Goal: Transaction & Acquisition: Purchase product/service

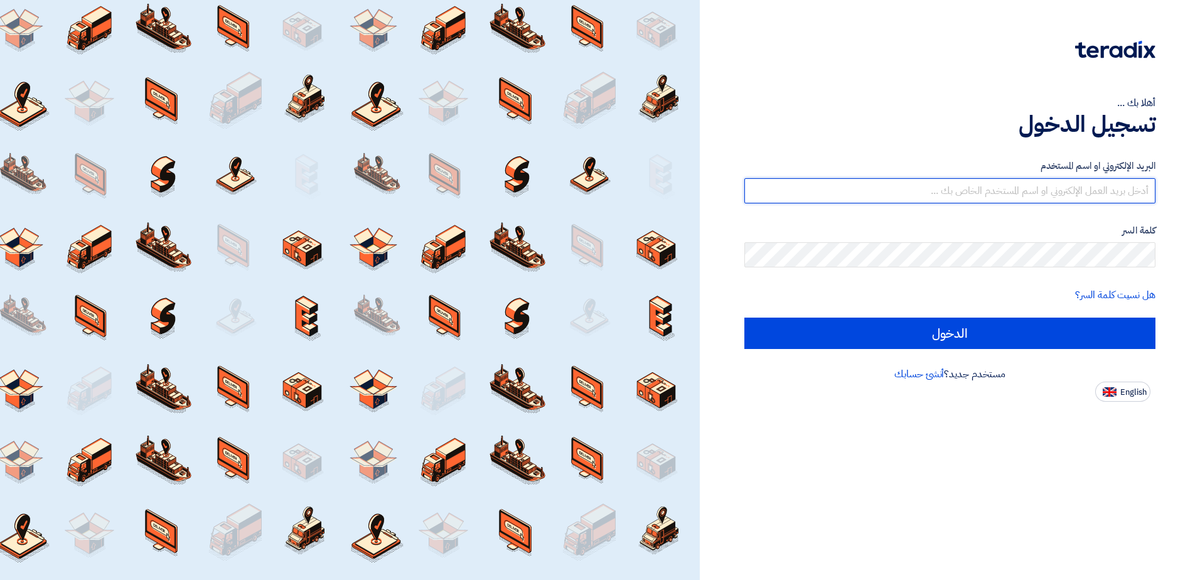
click at [933, 186] on input "text" at bounding box center [949, 190] width 411 height 25
type input "[EMAIL_ADDRESS][DOMAIN_NAME]"
click at [1013, 189] on input "[EMAIL_ADDRESS][DOMAIN_NAME]" at bounding box center [949, 190] width 411 height 25
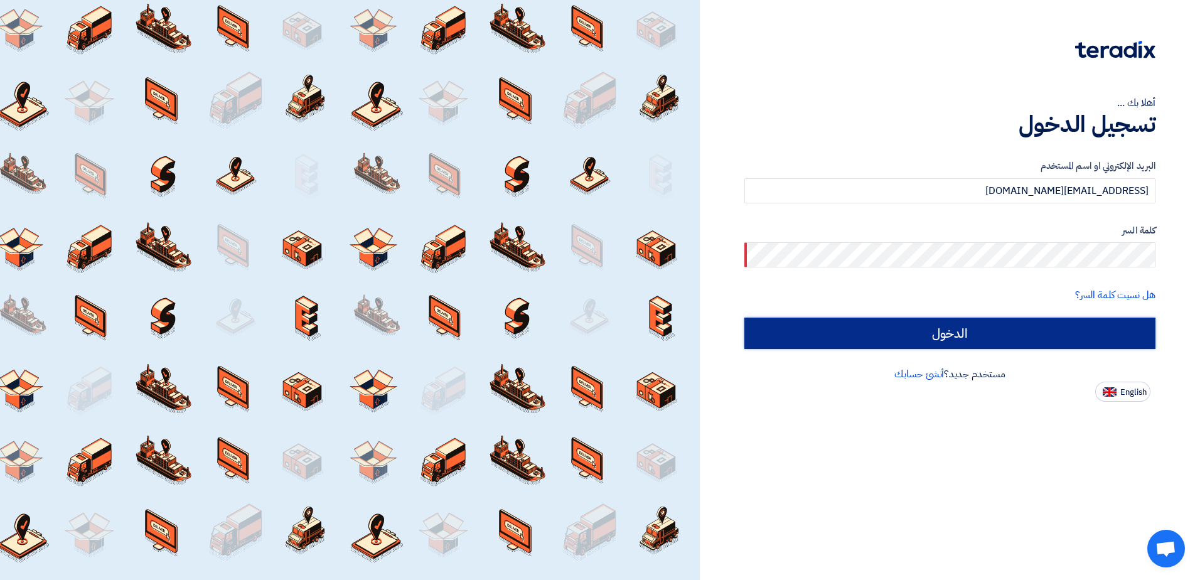
click at [1032, 332] on input "الدخول" at bounding box center [949, 333] width 411 height 31
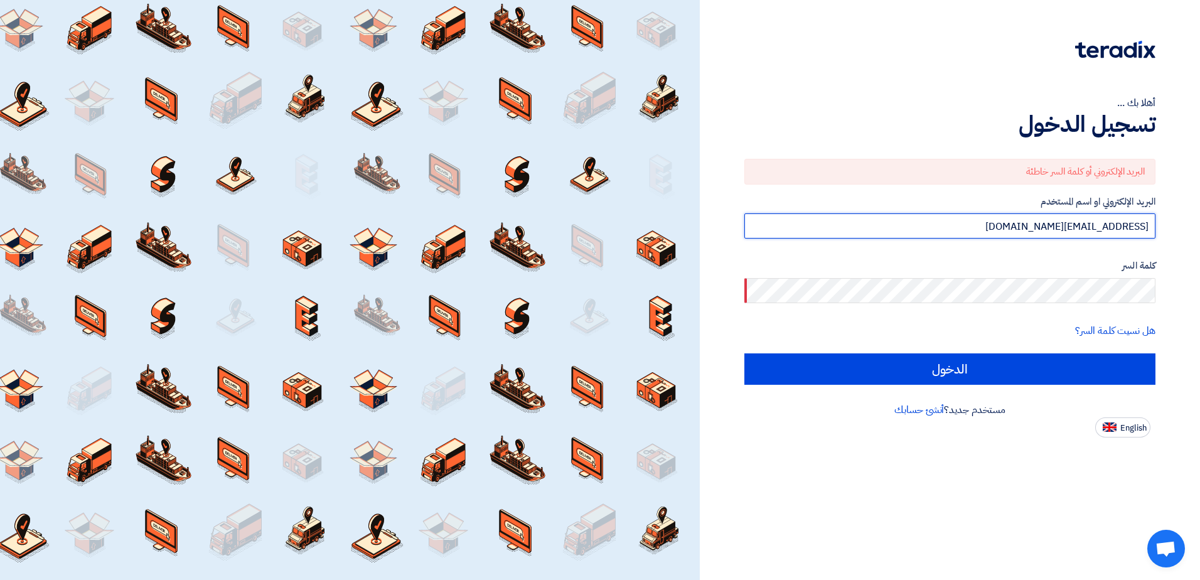
click at [1008, 226] on input "[EMAIL_ADDRESS][DOMAIN_NAME]" at bounding box center [949, 225] width 411 height 25
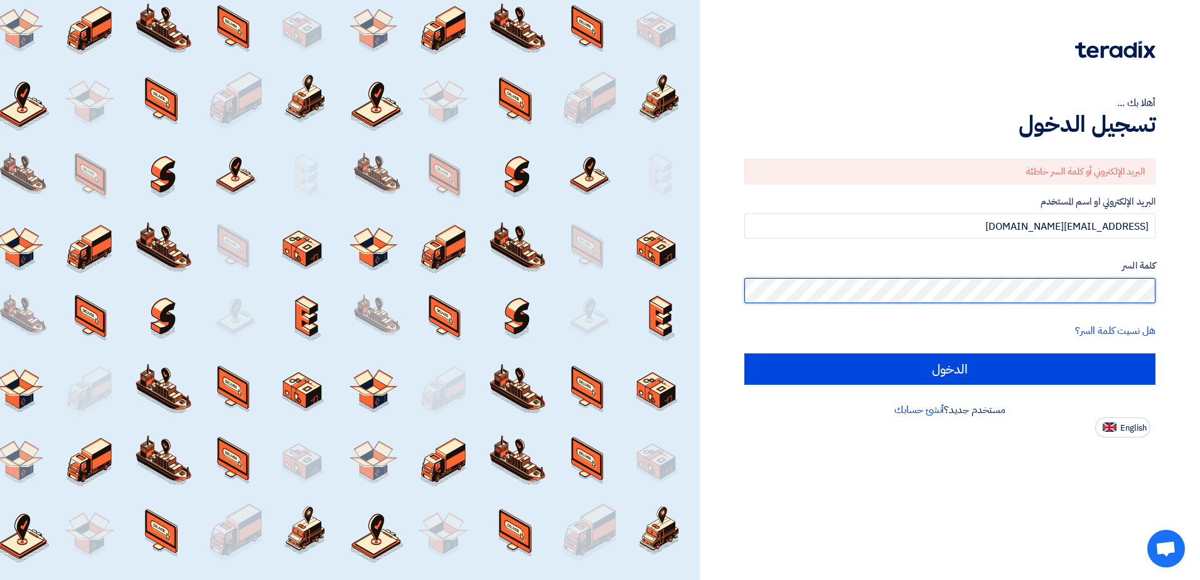
click at [744, 353] on input "الدخول" at bounding box center [949, 368] width 411 height 31
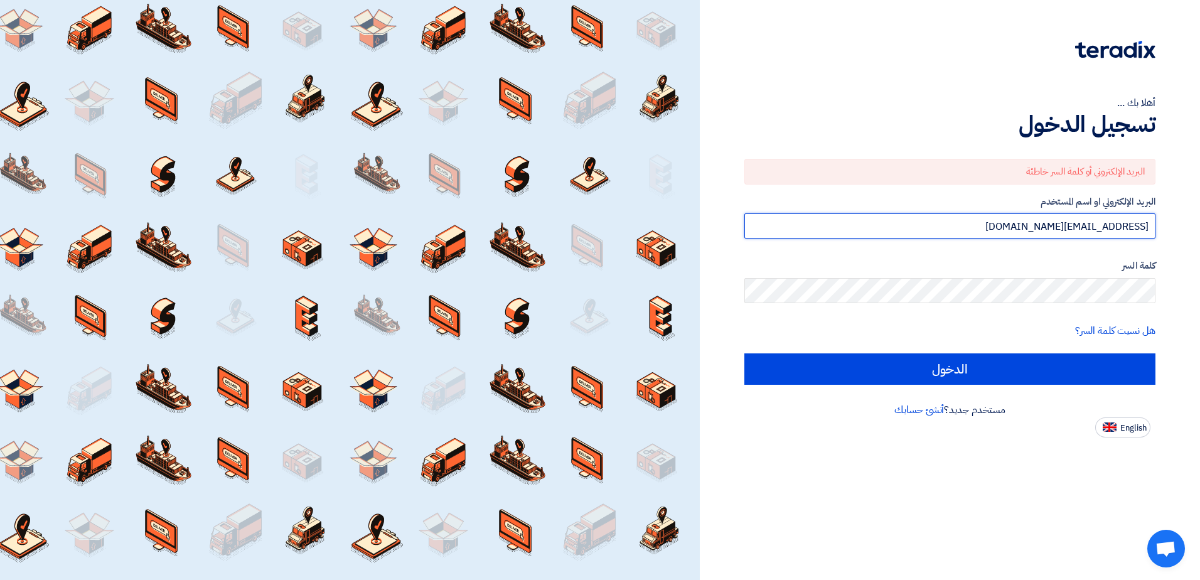
click at [1062, 223] on input "[EMAIL_ADDRESS][DOMAIN_NAME]" at bounding box center [949, 225] width 411 height 25
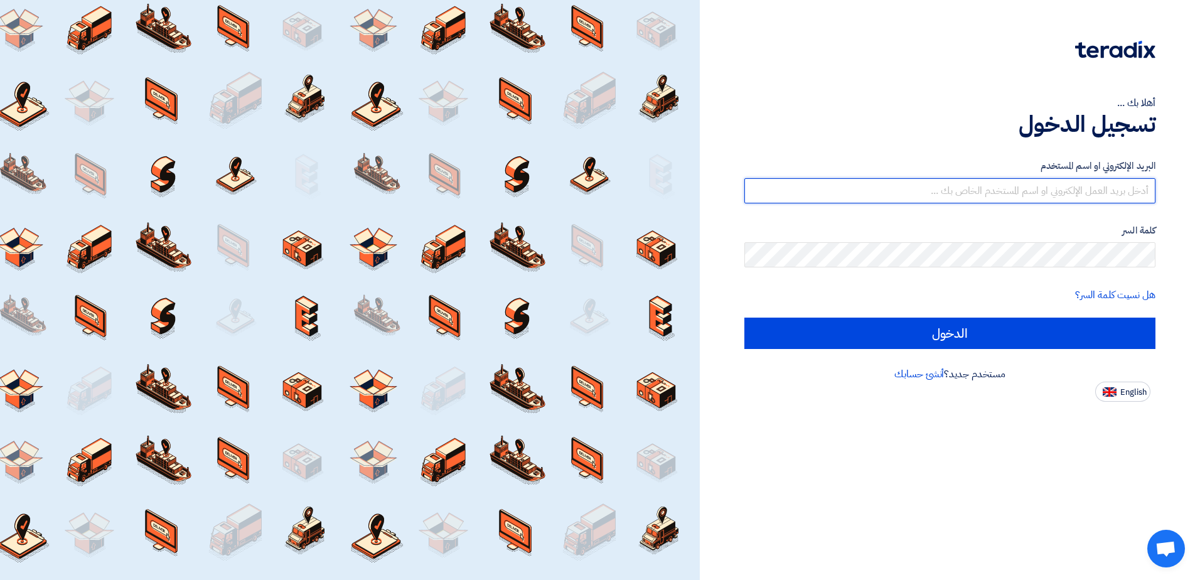
click at [1008, 188] on input "text" at bounding box center [949, 190] width 411 height 25
type input "[EMAIL_ADDRESS][DOMAIN_NAME]"
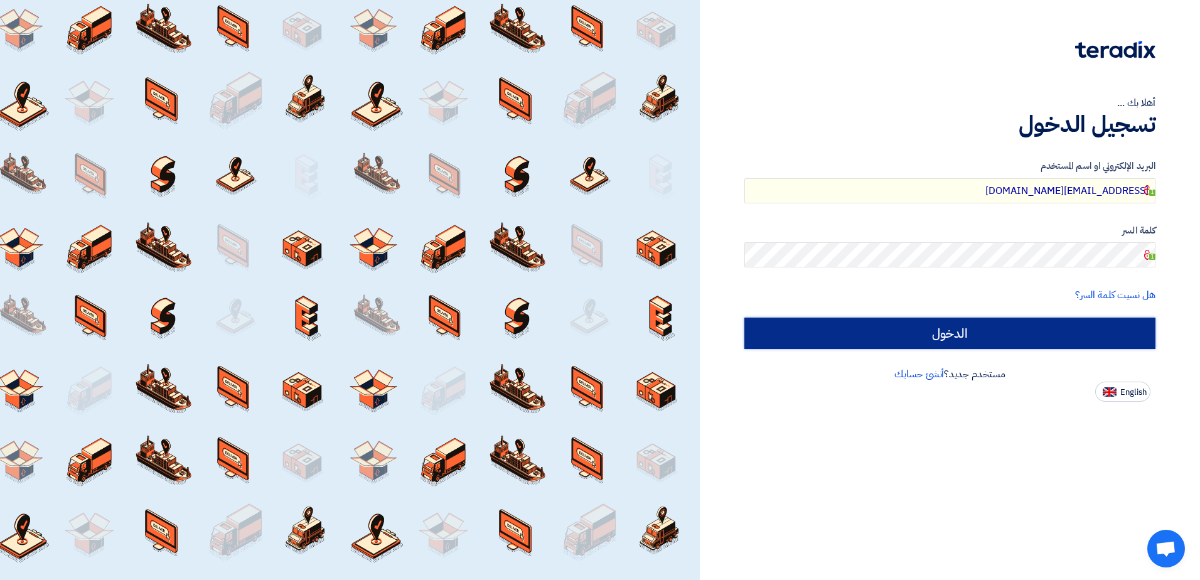
click at [957, 341] on input "الدخول" at bounding box center [949, 333] width 411 height 31
type input "Sign in"
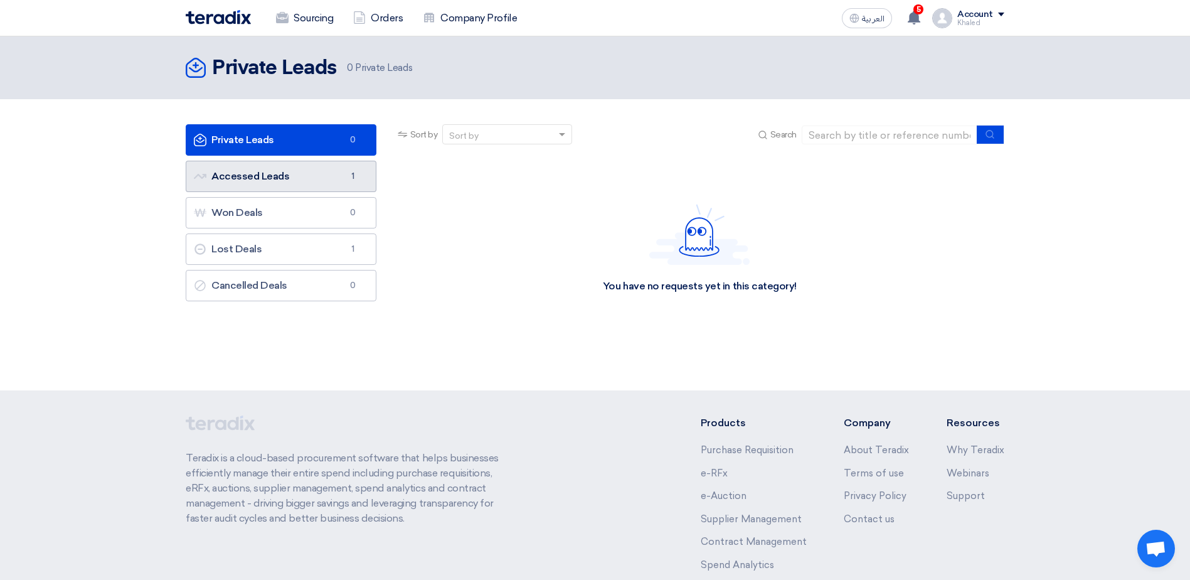
click at [300, 179] on link "Accessed Leads Accessed Leads 1" at bounding box center [281, 176] width 191 height 31
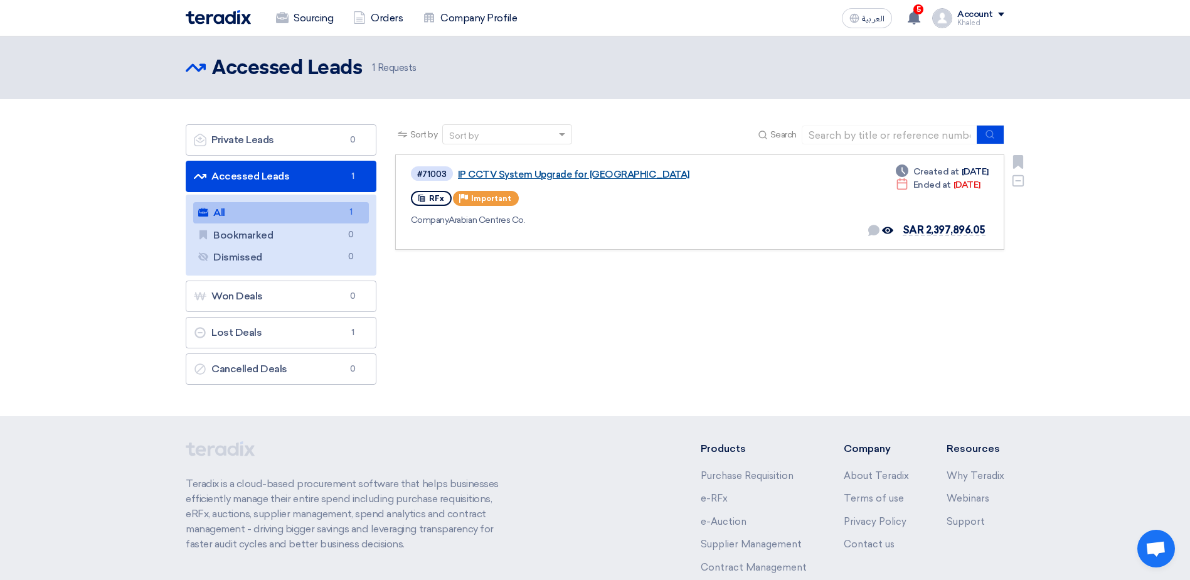
click at [572, 171] on link "IP CCTV System Upgrade for [GEOGRAPHIC_DATA]" at bounding box center [615, 174] width 314 height 11
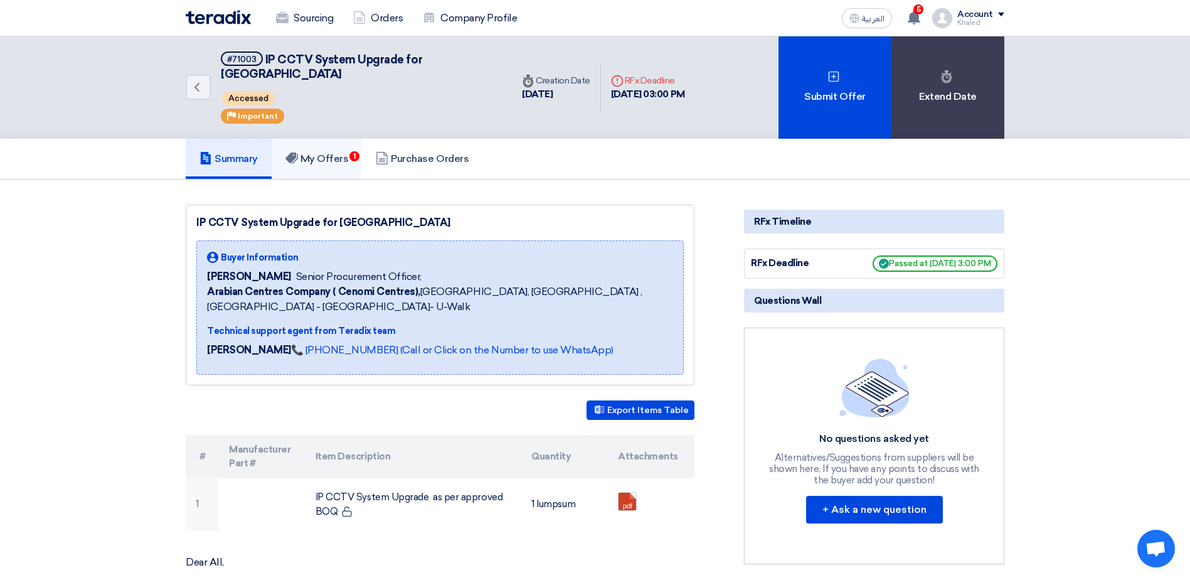
click at [333, 152] on h5 "My Offers 1" at bounding box center [317, 158] width 63 height 13
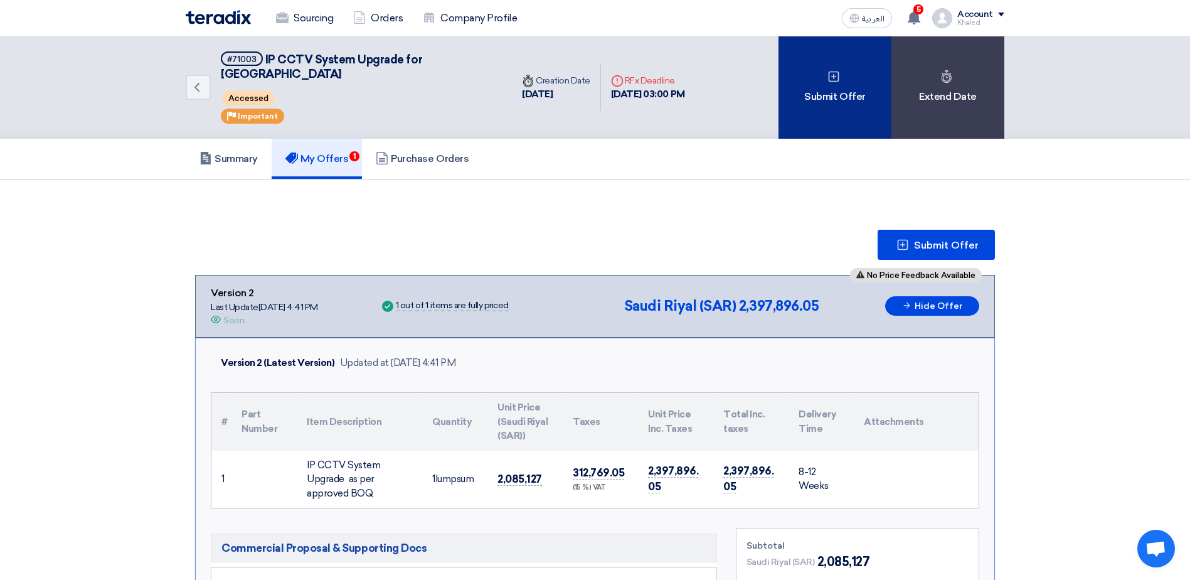
click at [812, 87] on div "Submit Offer" at bounding box center [835, 87] width 113 height 102
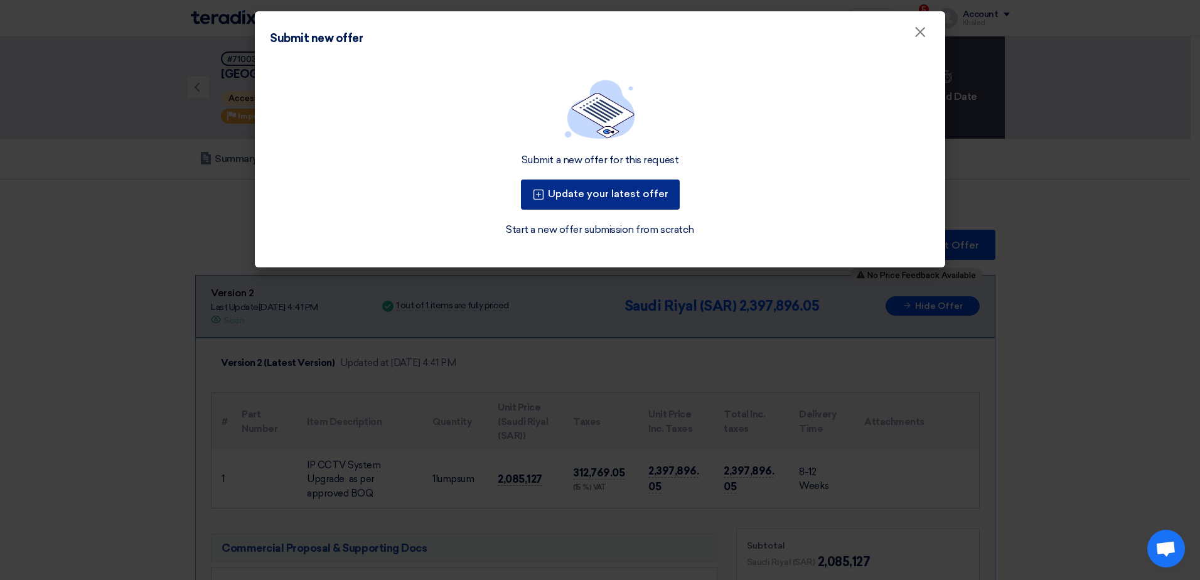
click at [607, 201] on button "Update your latest offer" at bounding box center [600, 194] width 159 height 30
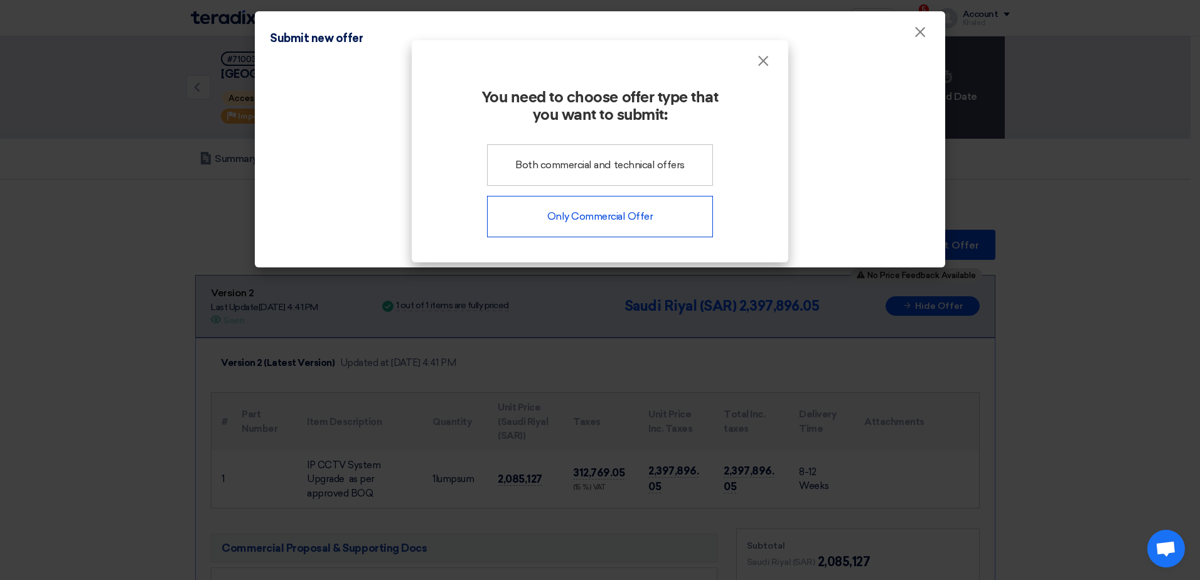
click at [609, 223] on div "Only Commercial Offer" at bounding box center [600, 216] width 226 height 41
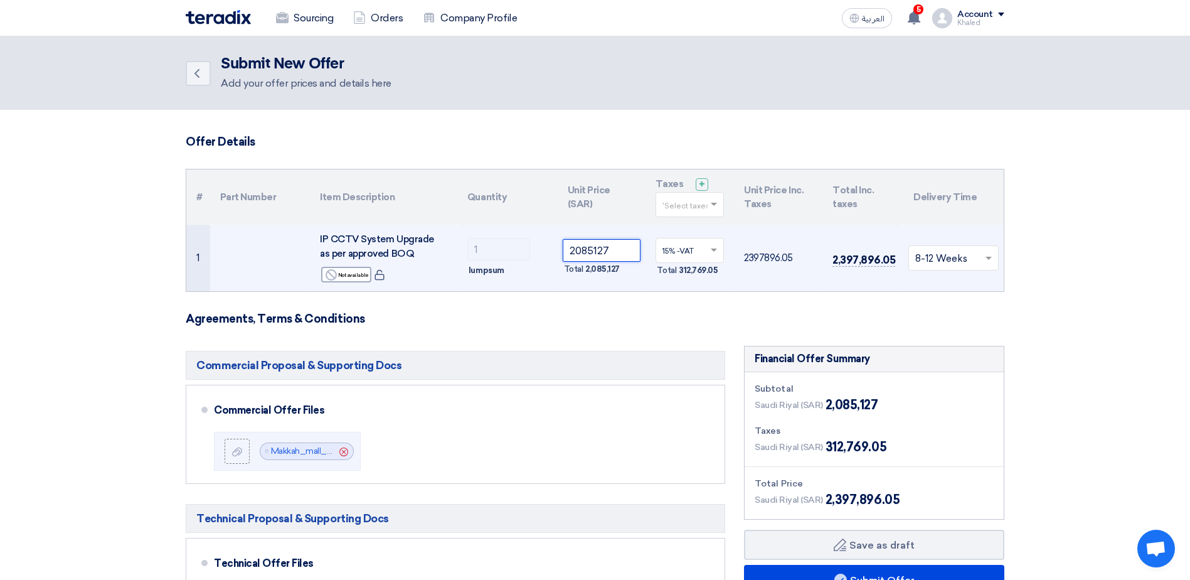
click at [588, 255] on input "2085127" at bounding box center [602, 250] width 78 height 23
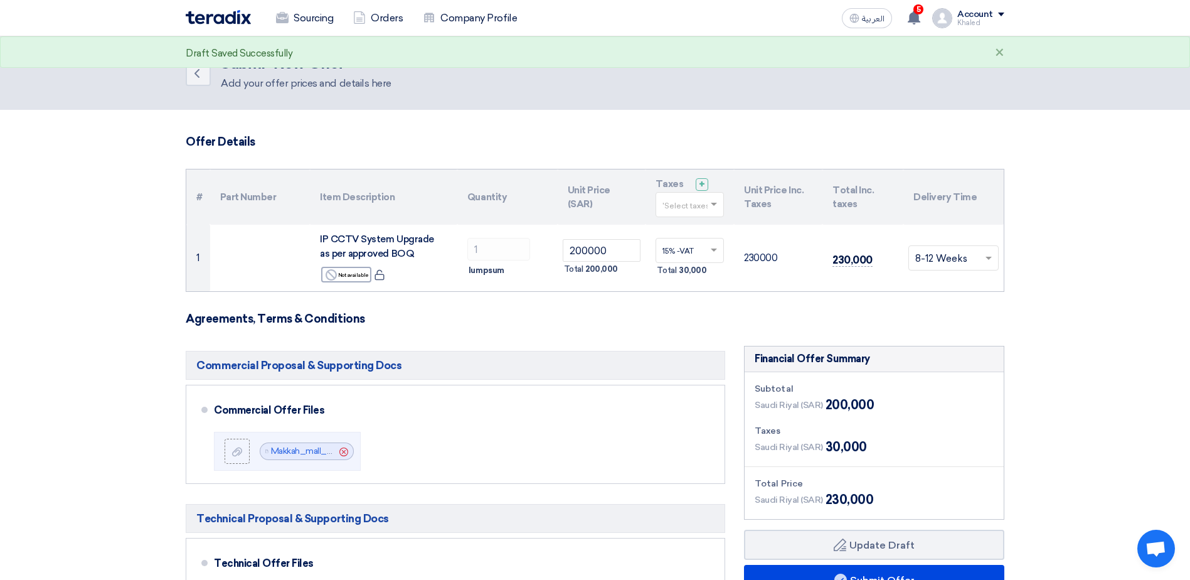
click at [582, 310] on form "Offer Details # Part Number Item Description Quantity Unit Price (SAR) Taxes + …" at bounding box center [595, 561] width 819 height 852
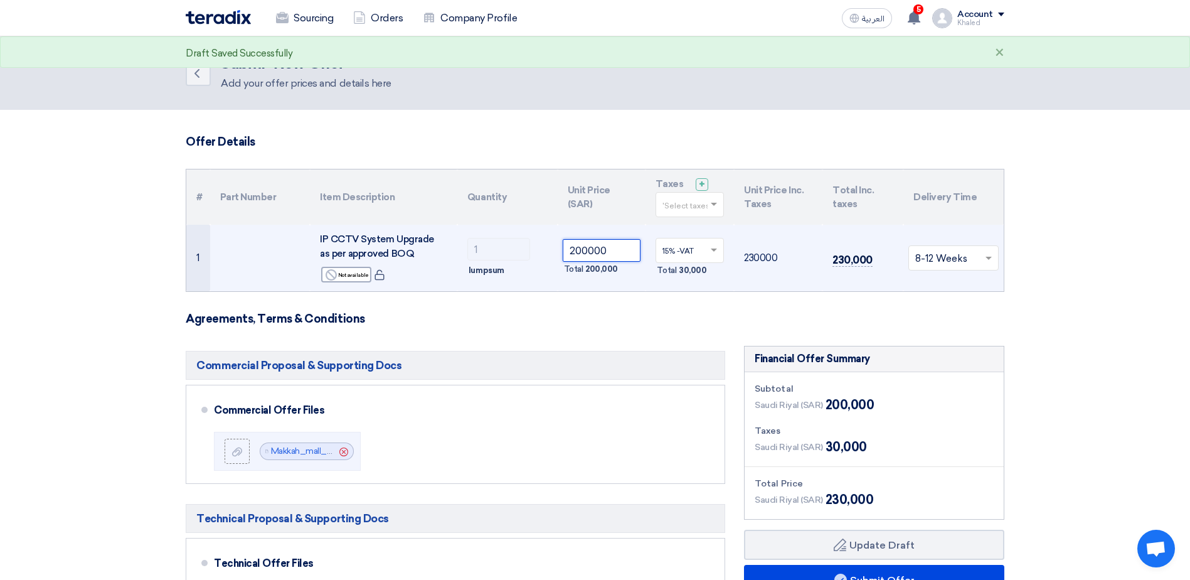
click at [602, 252] on input "200000" at bounding box center [602, 250] width 78 height 23
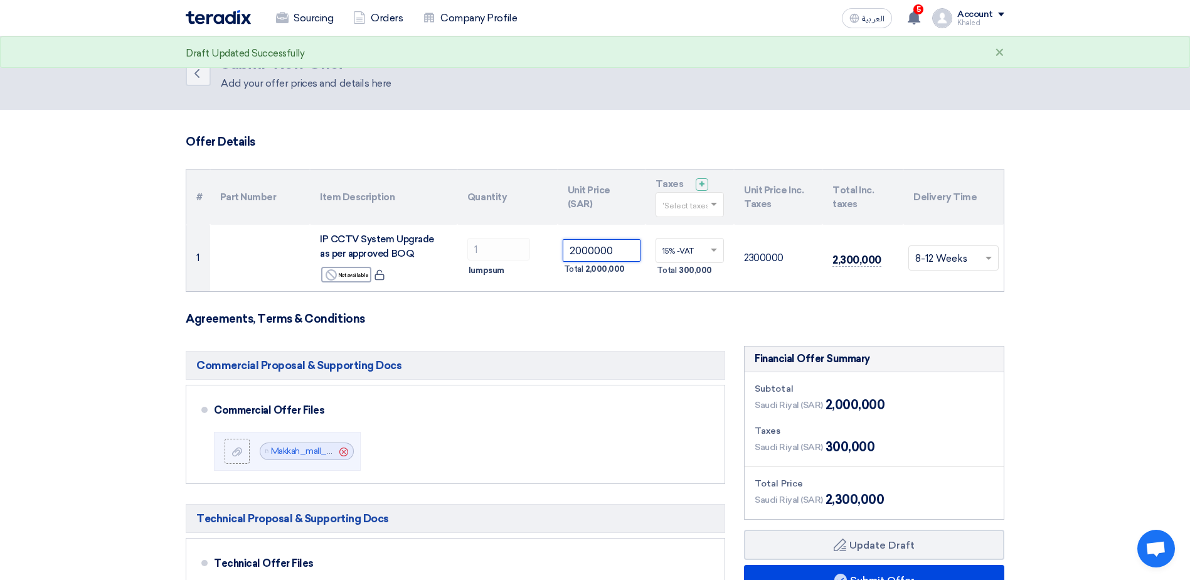
type input "2000000"
click at [612, 323] on h3 "Agreements, Terms & Conditions" at bounding box center [595, 319] width 819 height 14
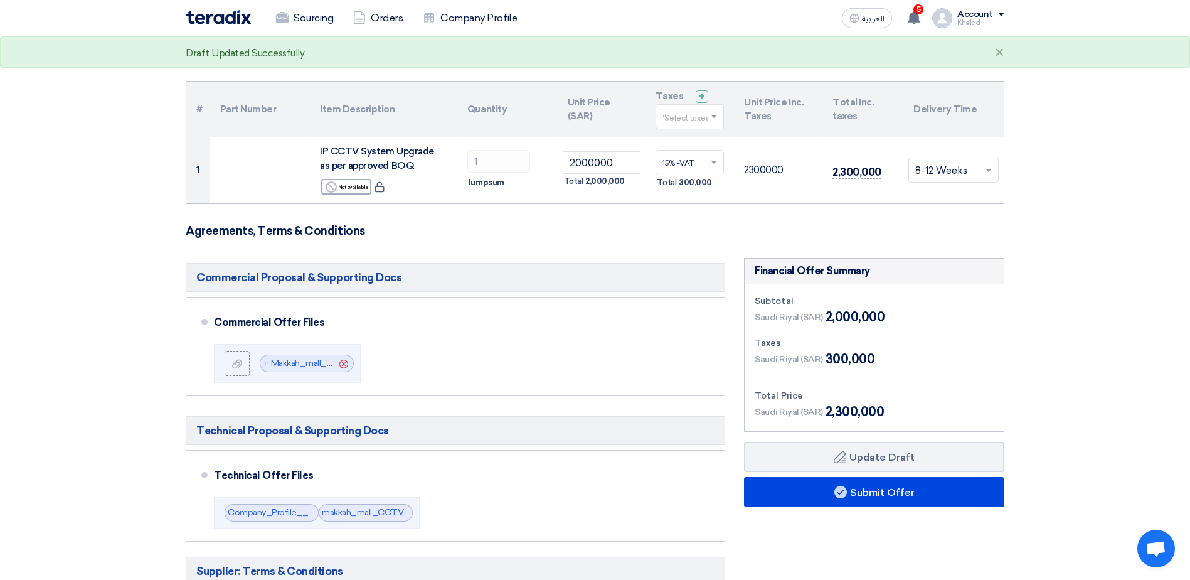
scroll to position [126, 0]
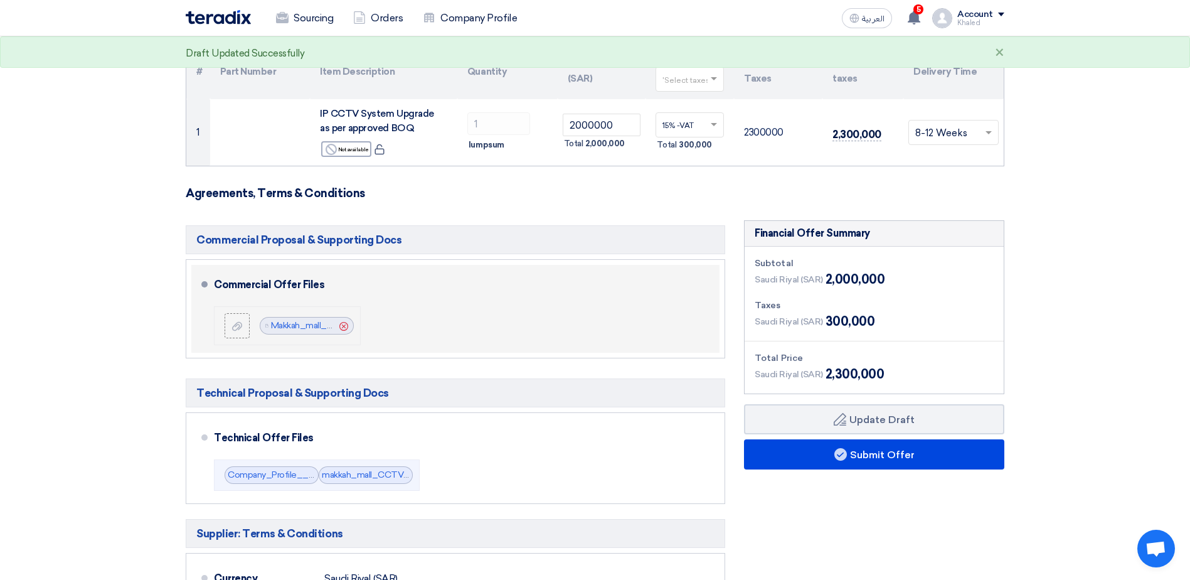
click at [343, 324] on icon "Cancel" at bounding box center [343, 326] width 9 height 9
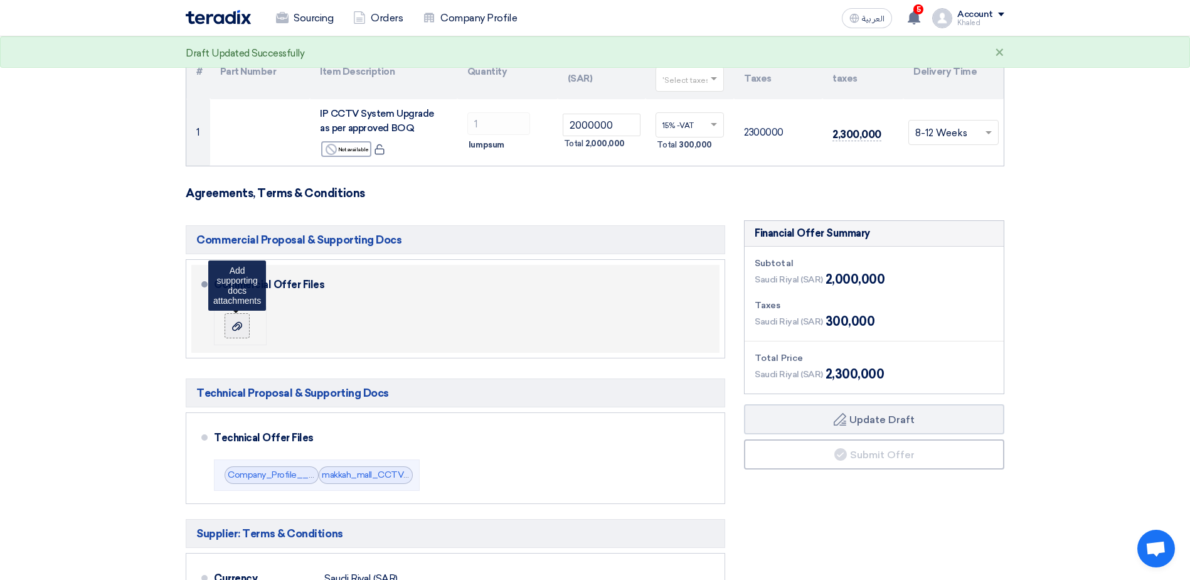
click at [235, 324] on use at bounding box center [237, 326] width 10 height 9
click at [0, 0] on input "file" at bounding box center [0, 0] width 0 height 0
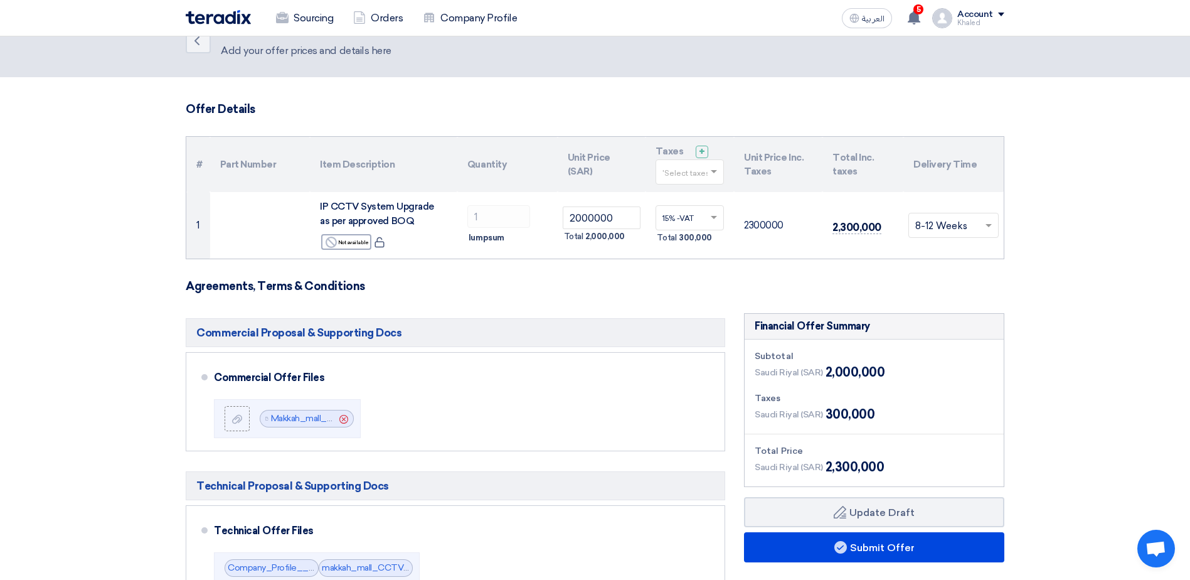
scroll to position [0, 0]
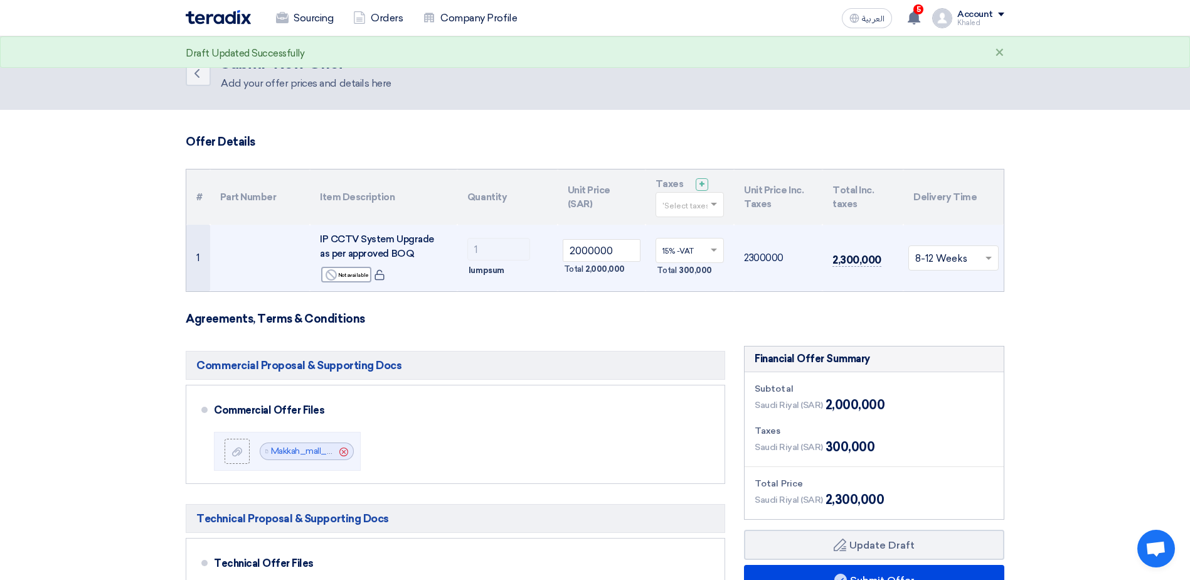
click at [952, 257] on input "text" at bounding box center [948, 259] width 64 height 21
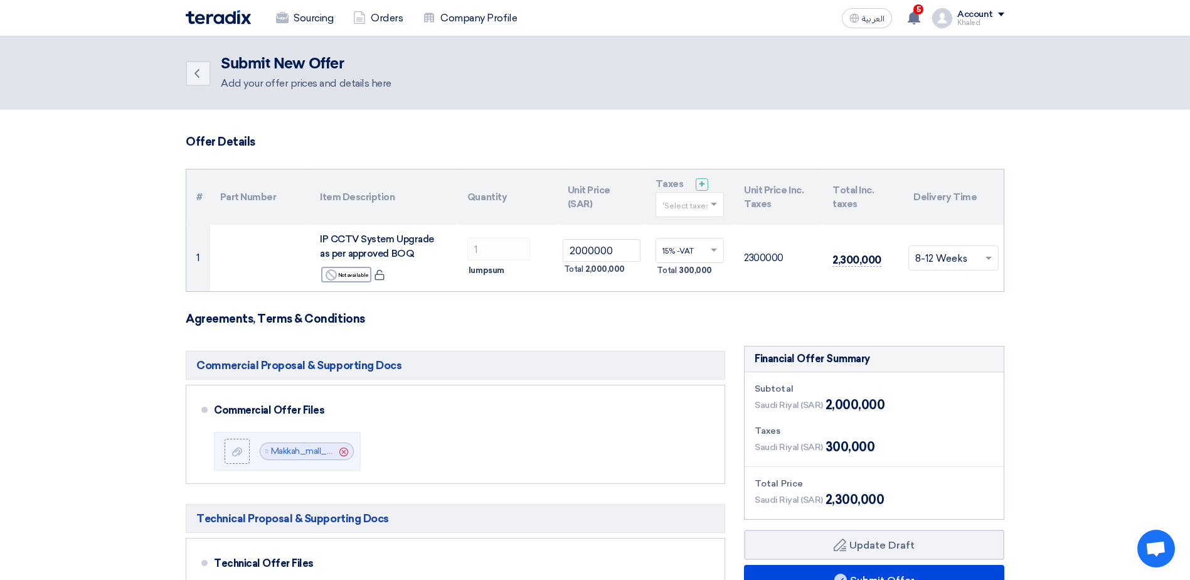
click at [739, 319] on h3 "Agreements, Terms & Conditions" at bounding box center [595, 319] width 819 height 14
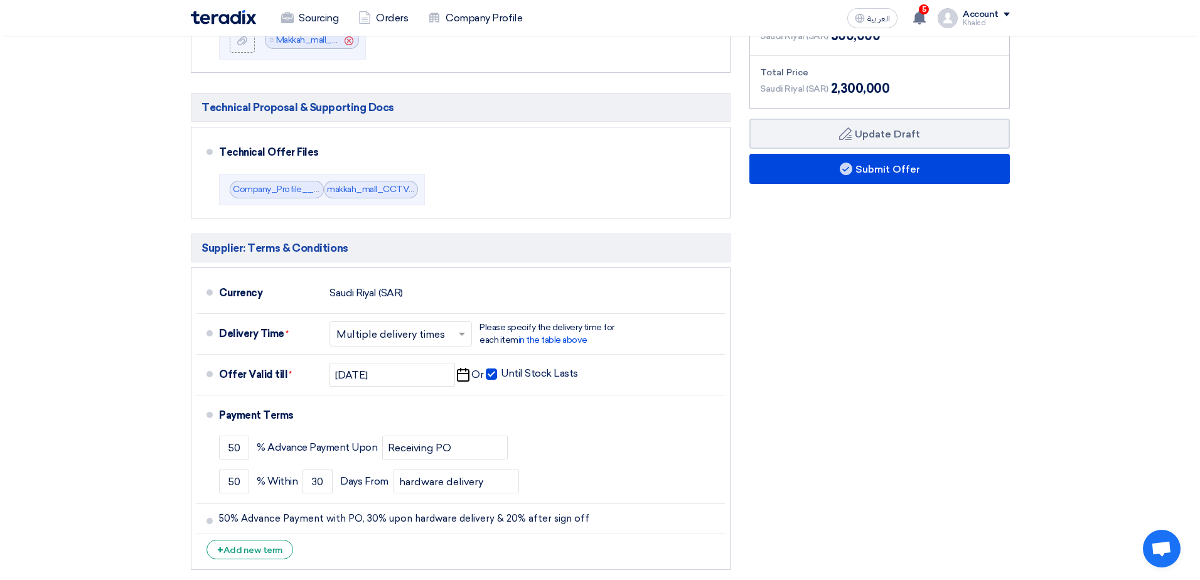
scroll to position [377, 0]
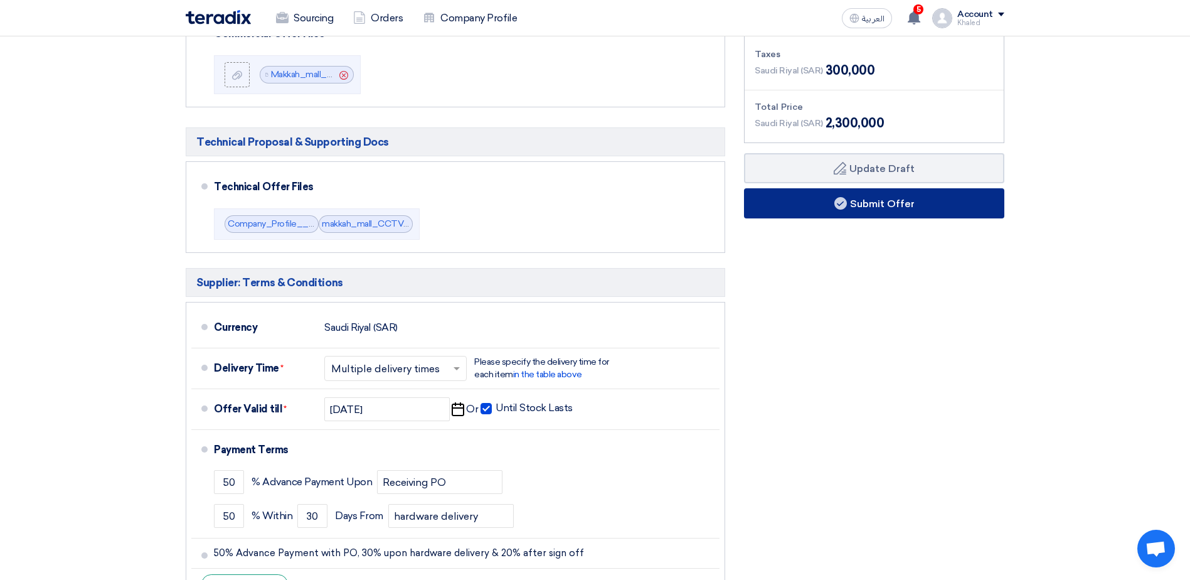
click at [832, 208] on button "Submit Offer" at bounding box center [874, 203] width 260 height 30
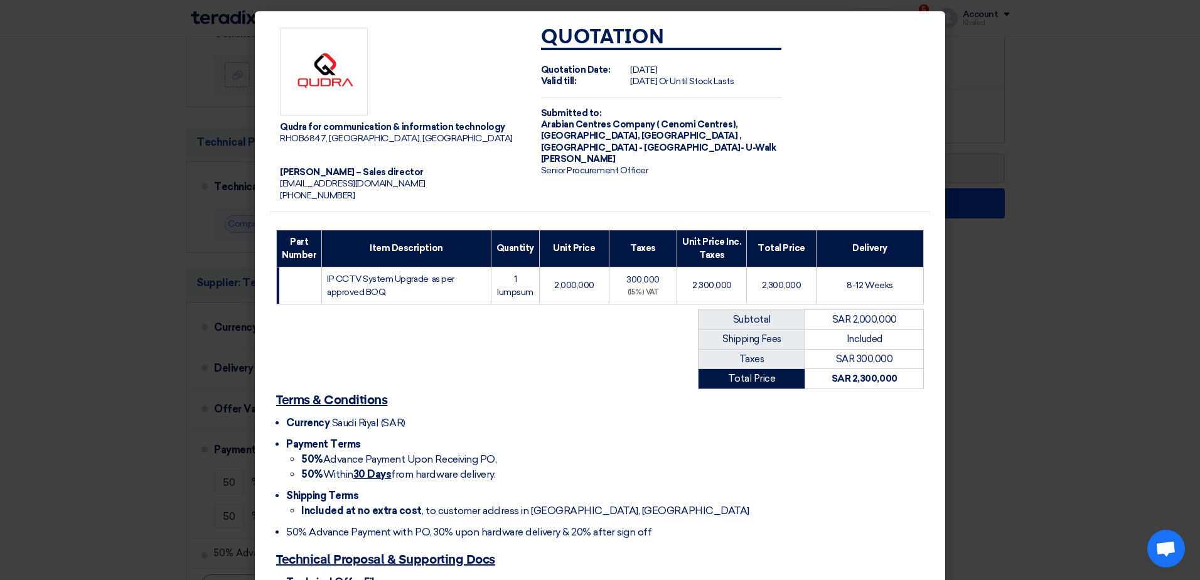
scroll to position [258, 0]
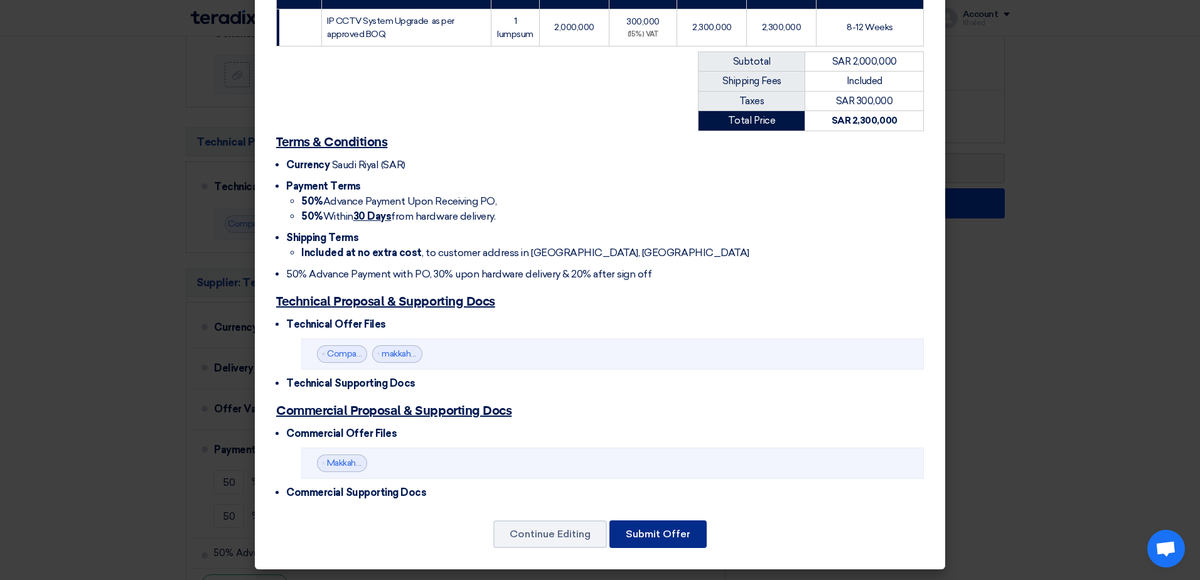
click at [666, 537] on button "Submit Offer" at bounding box center [657, 534] width 97 height 28
